Goal: Task Accomplishment & Management: Manage account settings

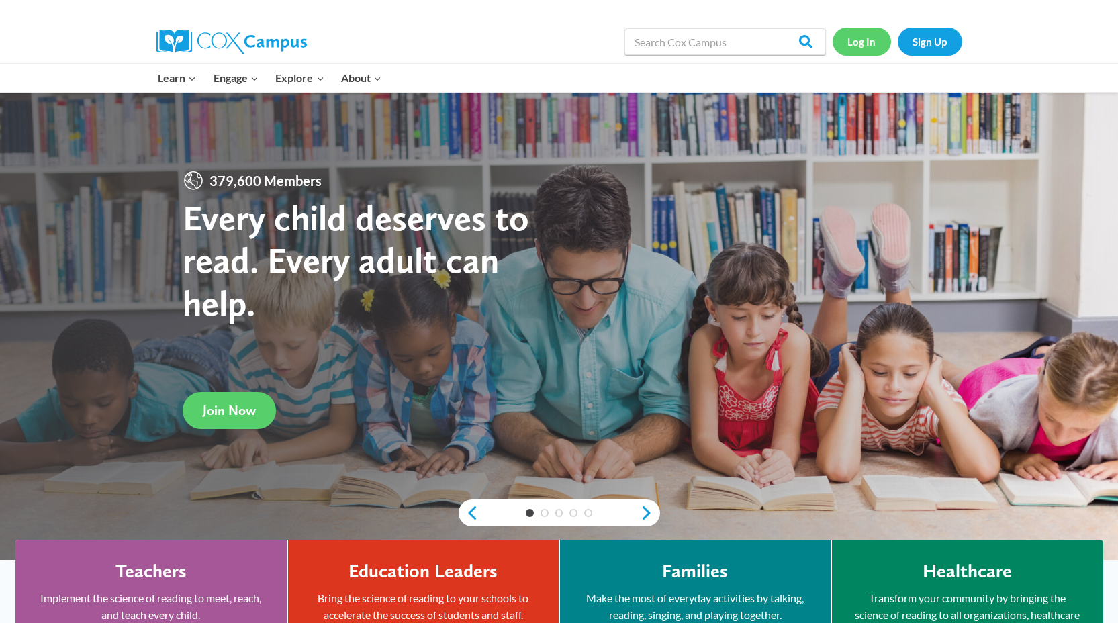
click at [870, 50] on link "Log In" at bounding box center [862, 42] width 58 height 28
click at [879, 44] on link "Log In" at bounding box center [862, 42] width 58 height 28
click at [860, 43] on link "Log In" at bounding box center [862, 42] width 58 height 28
click at [861, 50] on link "Log In" at bounding box center [862, 42] width 58 height 28
click at [439, 47] on div at bounding box center [312, 41] width 310 height 43
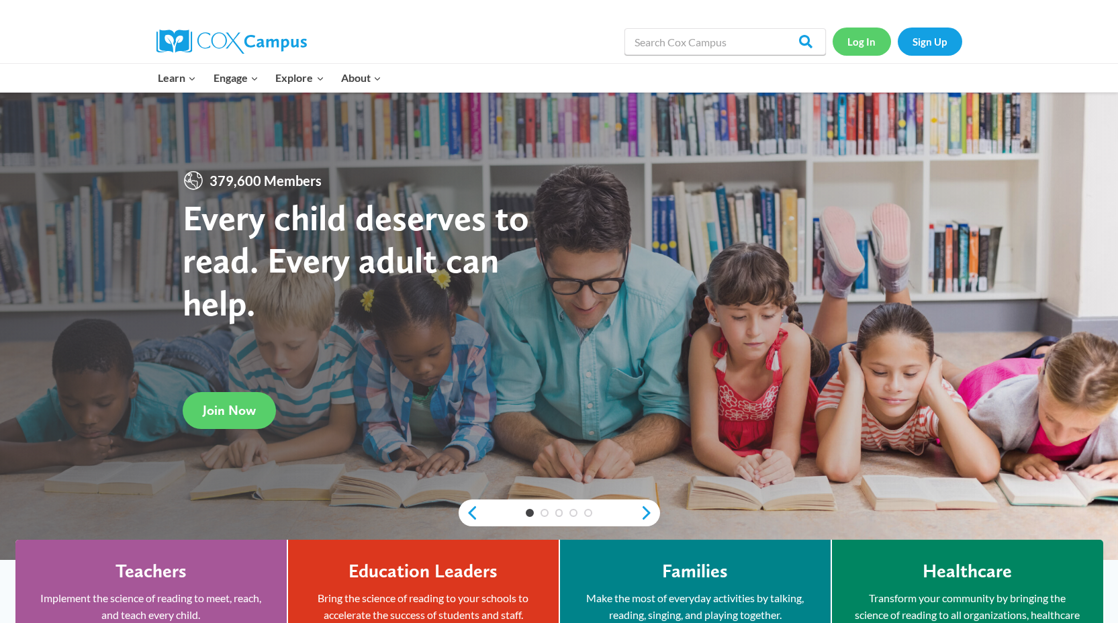
click at [858, 43] on link "Log In" at bounding box center [862, 42] width 58 height 28
click at [862, 39] on link "Log In" at bounding box center [862, 42] width 58 height 28
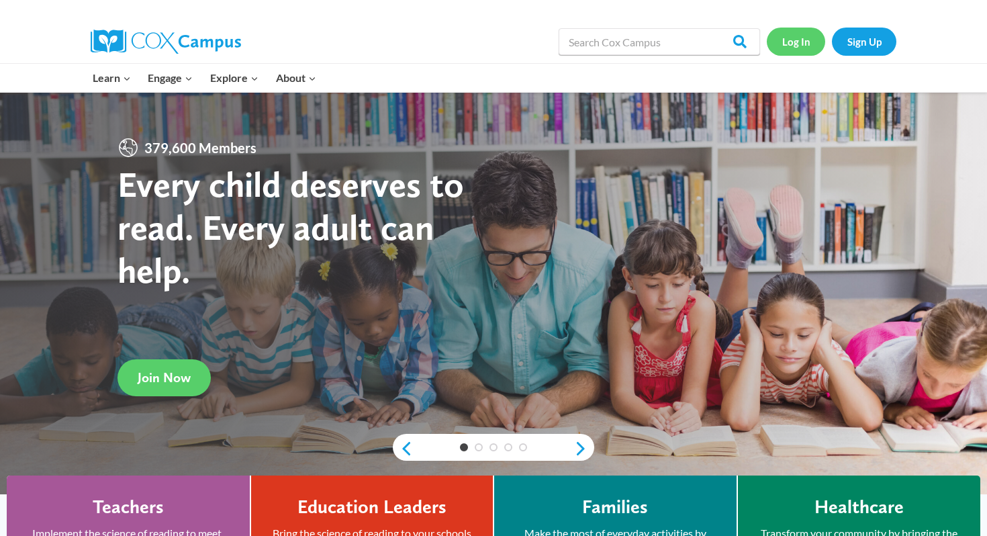
click at [791, 39] on link "Log In" at bounding box center [796, 42] width 58 height 28
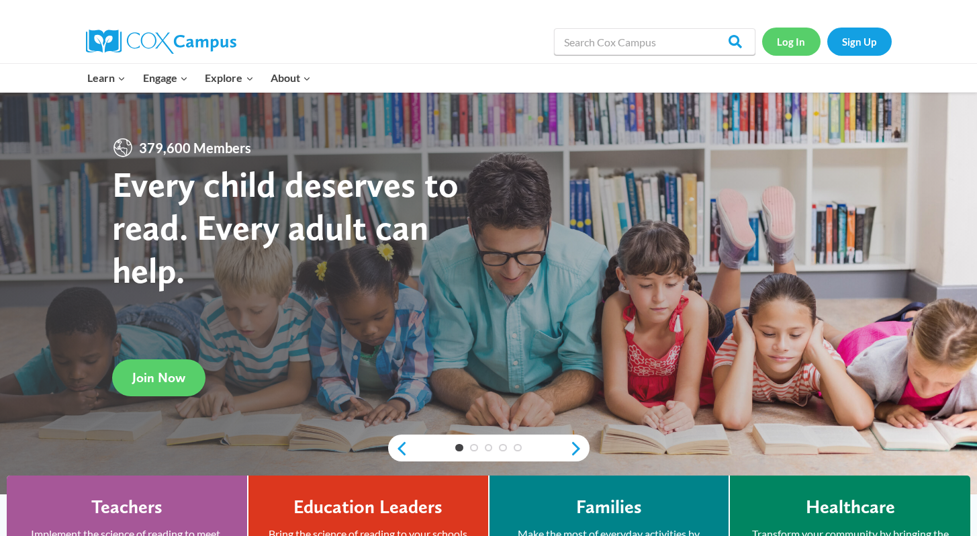
click at [792, 43] on link "Log In" at bounding box center [791, 42] width 58 height 28
